Goal: Transaction & Acquisition: Purchase product/service

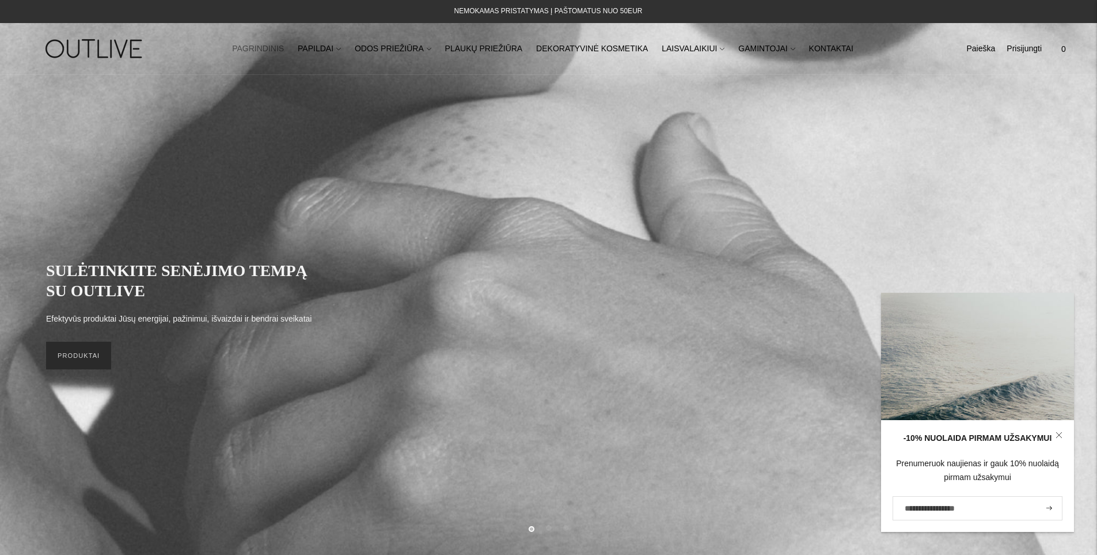
click at [94, 356] on link "PRODUKTAI" at bounding box center [78, 355] width 65 height 28
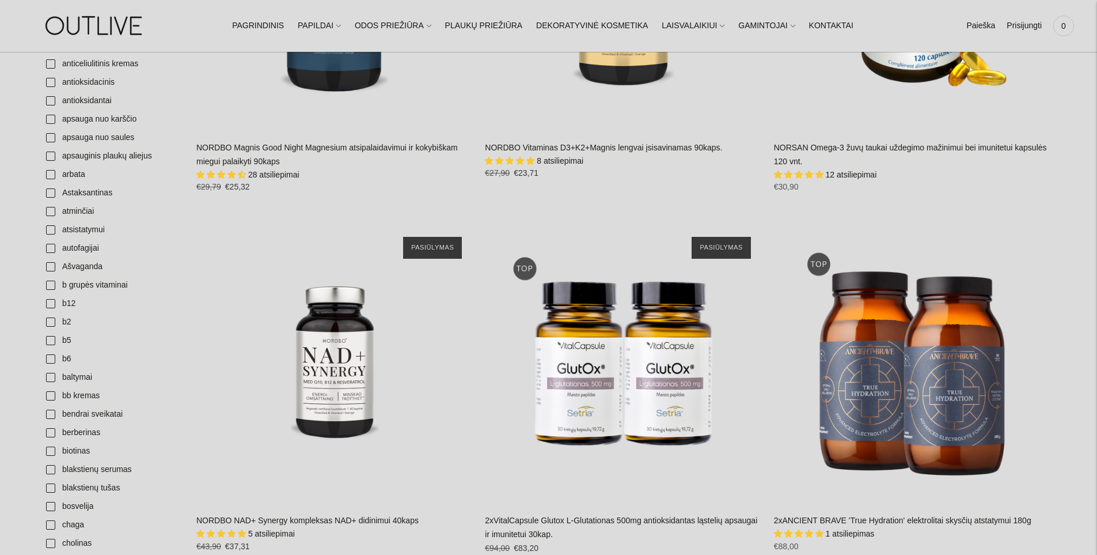
scroll to position [403, 0]
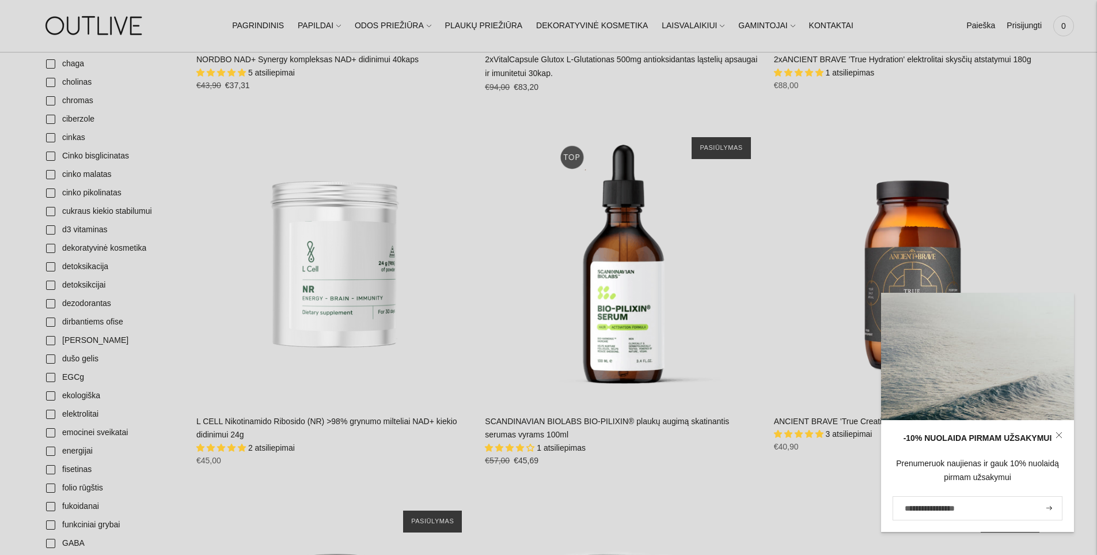
click at [1062, 437] on link at bounding box center [1059, 435] width 30 height 30
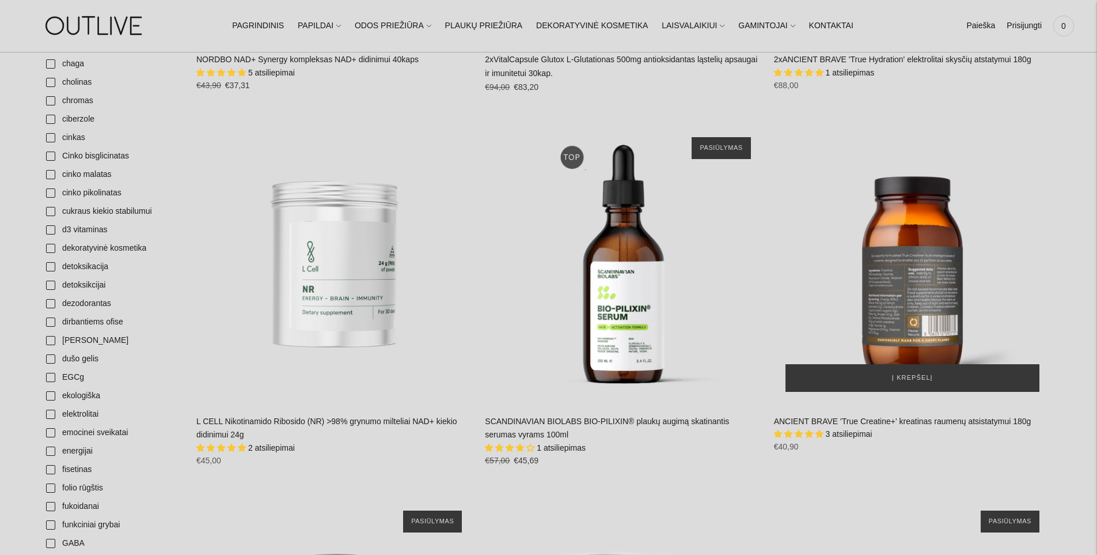
click at [901, 261] on div "ANCIENT BRAVE 'True Creatine+' kreatinas raumenų atsistatymui 180g\a" at bounding box center [912, 264] width 277 height 277
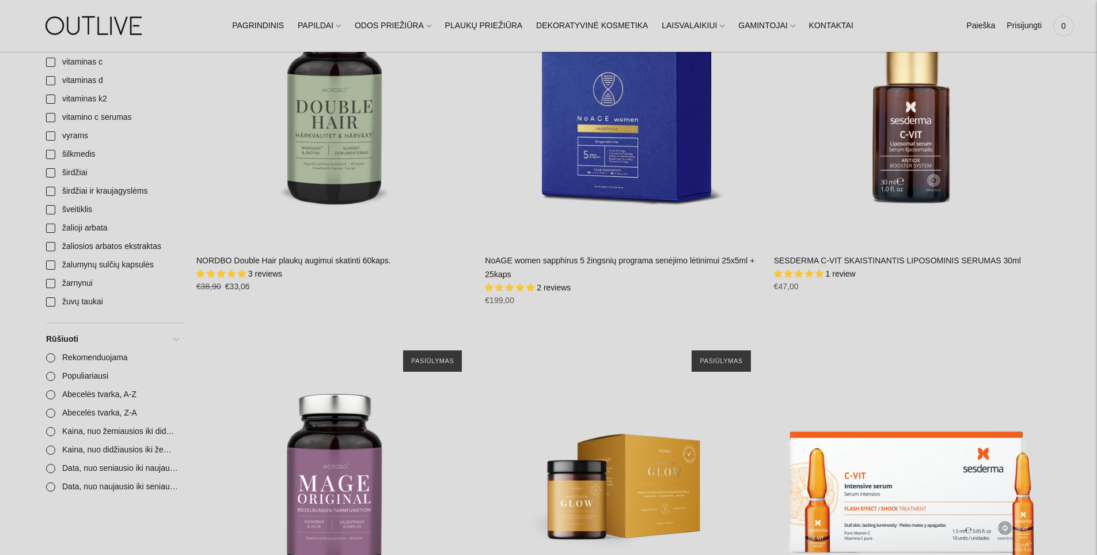
scroll to position [4434, 0]
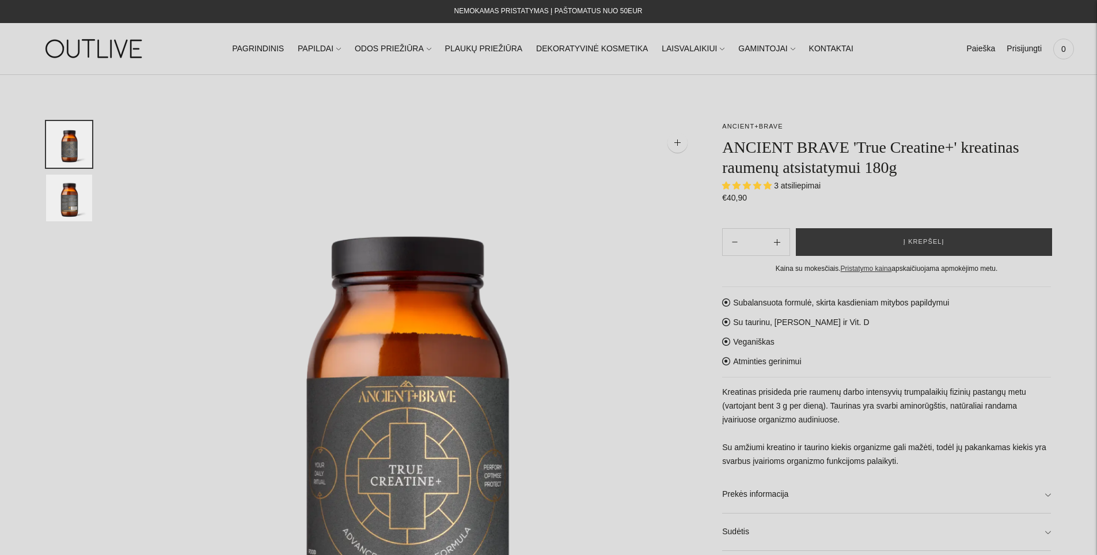
select select "**********"
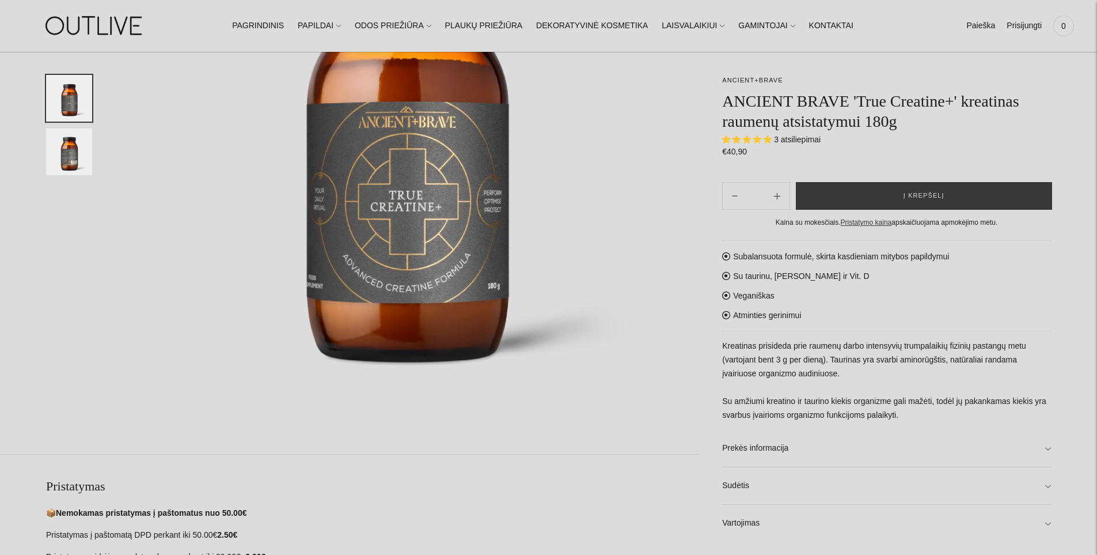
scroll to position [230, 0]
